Goal: Find specific page/section: Find specific page/section

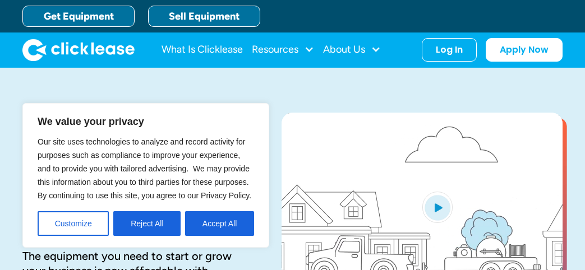
click at [220, 13] on link "Sell Equipment" at bounding box center [204, 16] width 112 height 21
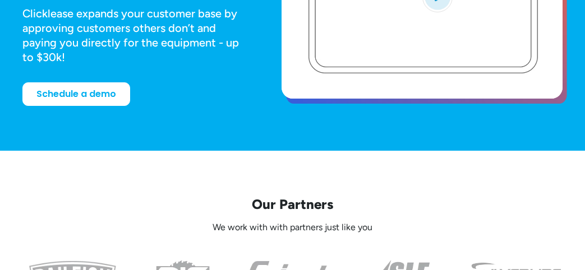
scroll to position [214, 0]
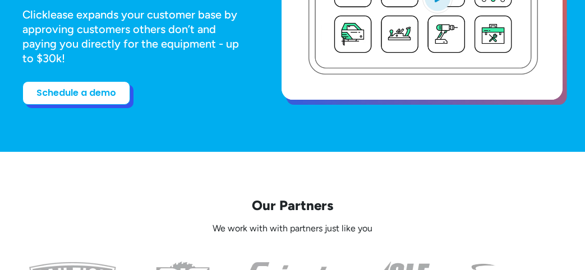
click at [81, 96] on link "Schedule a demo" at bounding box center [76, 93] width 108 height 24
